Goal: Book appointment/travel/reservation

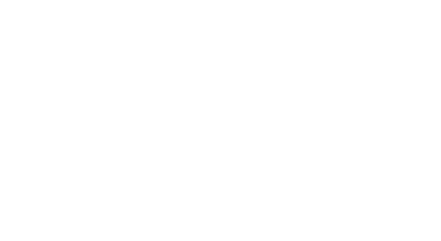
select select "en"
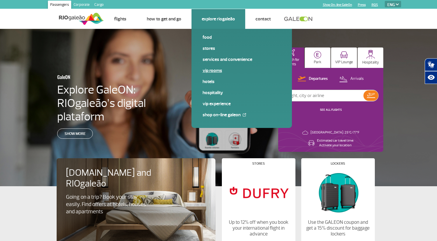
click at [206, 70] on link "VIP Rooms" at bounding box center [241, 70] width 78 height 6
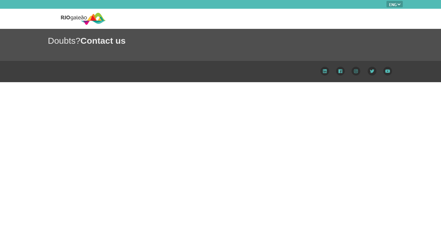
select select "en"
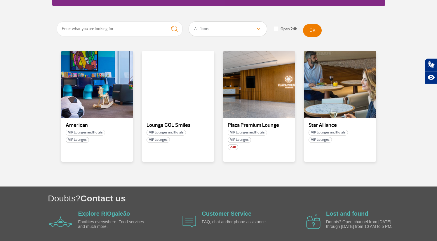
scroll to position [99, 0]
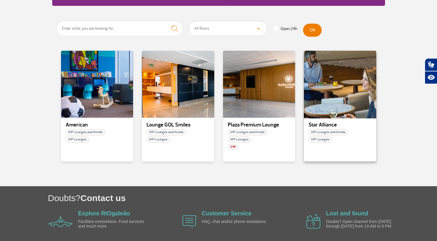
click at [332, 104] on div at bounding box center [339, 84] width 73 height 69
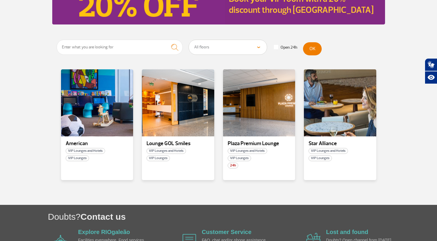
scroll to position [82, 0]
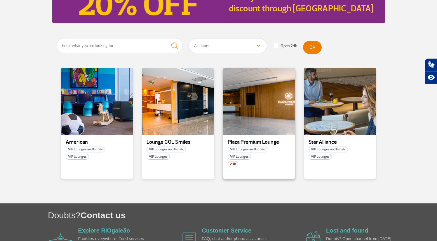
click at [239, 140] on p "Plaza Premium Lounge" at bounding box center [258, 142] width 63 height 6
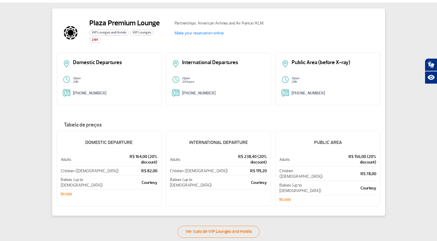
scroll to position [26, 0]
click at [215, 32] on link "Make your reservation online" at bounding box center [198, 33] width 49 height 5
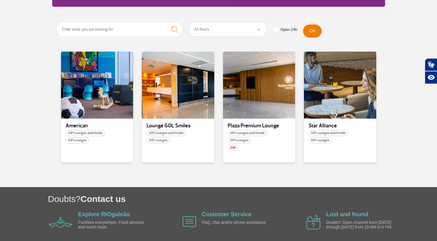
scroll to position [99, 0]
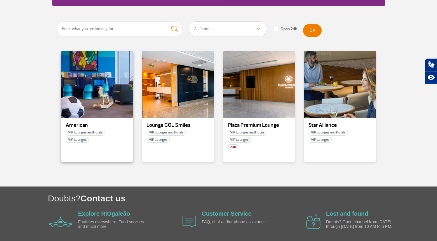
click at [78, 125] on p "American" at bounding box center [97, 125] width 63 height 6
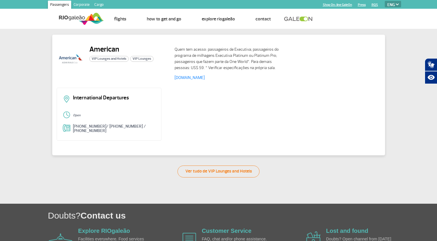
click at [393, 5] on select "PT ENG ESP" at bounding box center [392, 4] width 16 height 6
click at [384, 1] on select "PT ENG ESP" at bounding box center [392, 4] width 16 height 6
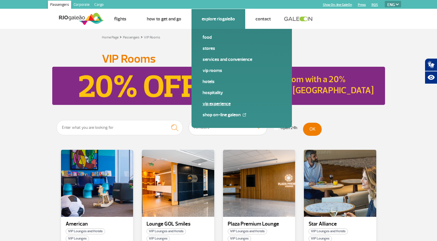
click at [213, 106] on link "VIP Experience" at bounding box center [241, 104] width 78 height 6
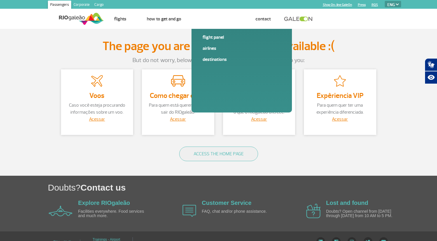
click at [77, 18] on img at bounding box center [81, 19] width 45 height 14
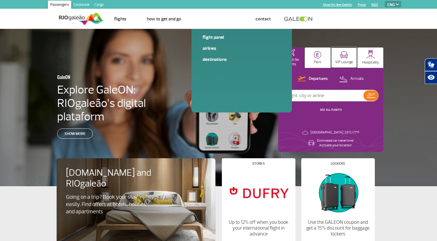
click at [345, 56] on img at bounding box center [344, 54] width 8 height 7
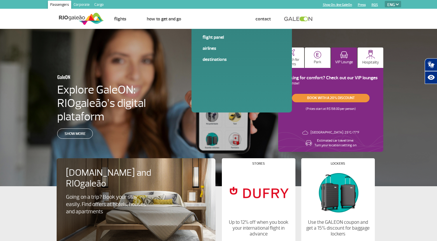
click at [326, 99] on link "Book with a 20% discount" at bounding box center [331, 98] width 78 height 8
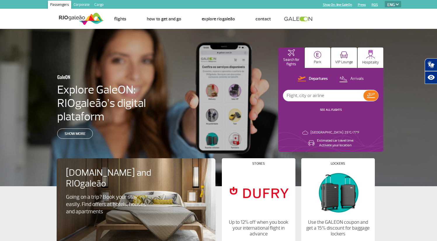
select select "en"
